Goal: Information Seeking & Learning: Learn about a topic

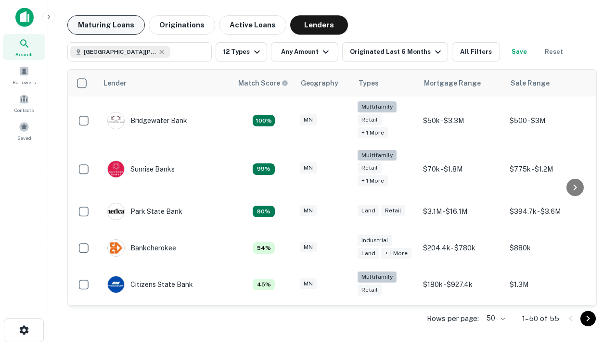
click at [106, 25] on button "Maturing Loans" at bounding box center [105, 24] width 77 height 19
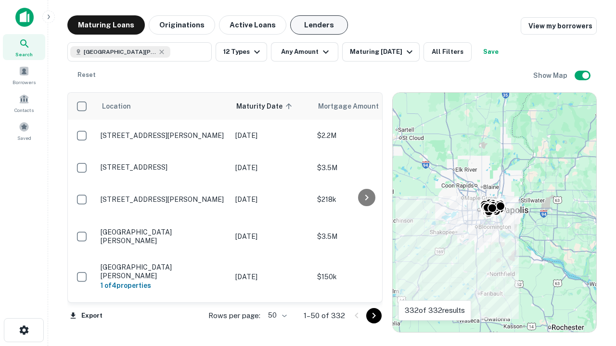
click at [319, 25] on button "Lenders" at bounding box center [319, 24] width 58 height 19
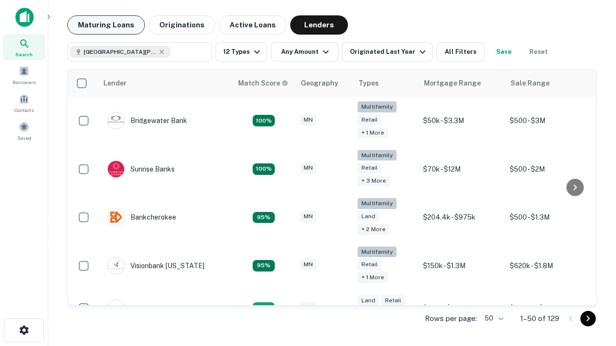
click at [106, 25] on button "Maturing Loans" at bounding box center [105, 24] width 77 height 19
